Goal: Task Accomplishment & Management: Complete application form

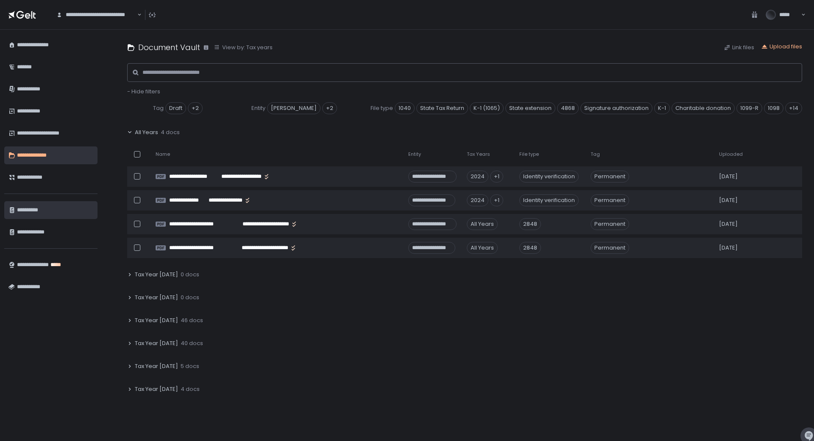
click at [45, 212] on div "**********" at bounding box center [55, 210] width 76 height 14
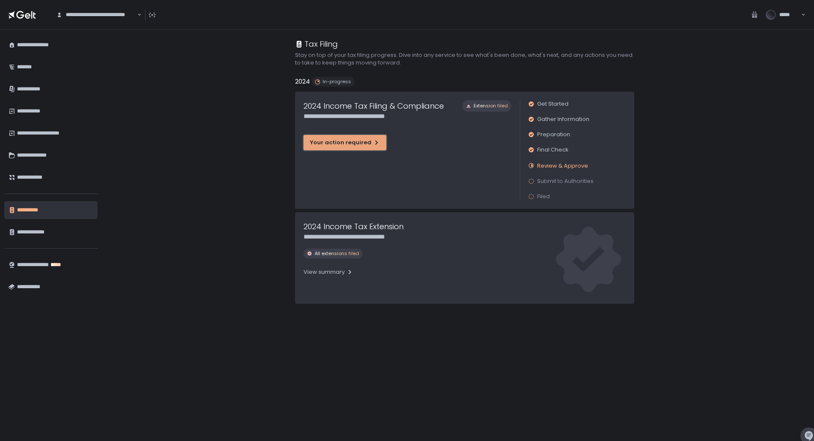
click at [377, 136] on button "Your action required" at bounding box center [345, 142] width 83 height 15
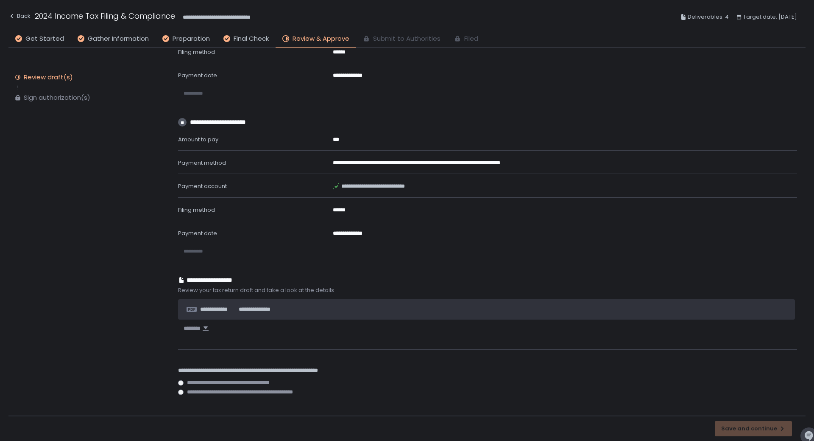
scroll to position [524, 0]
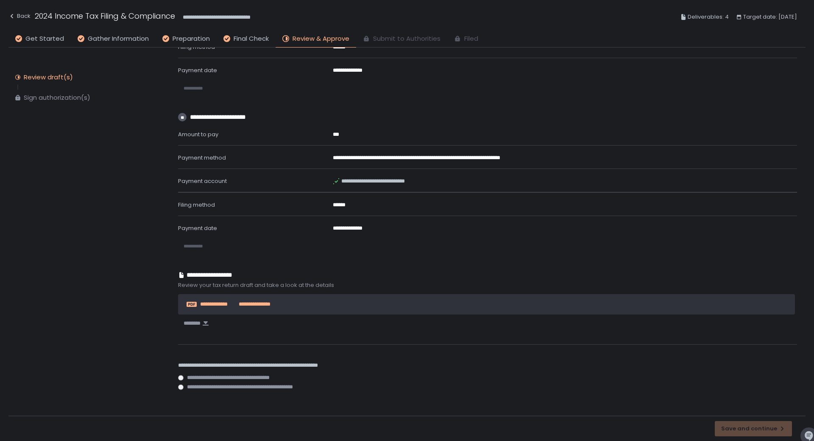
click at [257, 302] on span "**********" at bounding box center [252, 304] width 36 height 8
